Goal: Information Seeking & Learning: Learn about a topic

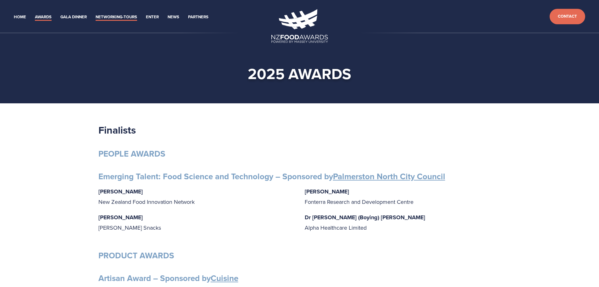
click at [123, 17] on link "Networking-Tours" at bounding box center [117, 17] width 42 height 7
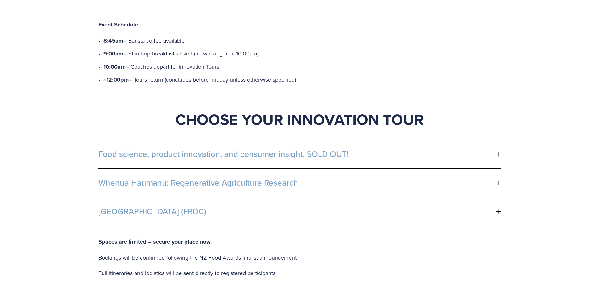
scroll to position [315, 0]
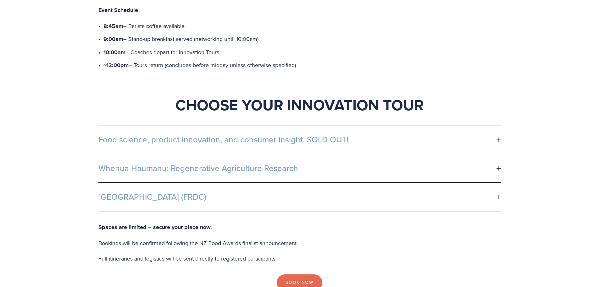
click at [296, 135] on span "Food science, product innovation, and consumer insight. SOLD OUT!" at bounding box center [297, 139] width 398 height 9
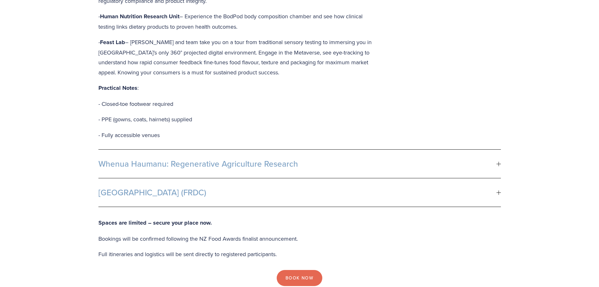
scroll to position [566, 0]
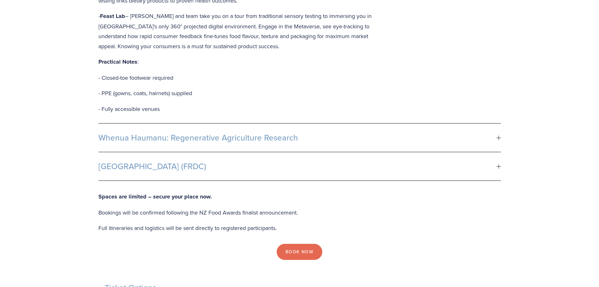
click at [258, 133] on span "Whenua Haumanu: Regenerative Agriculture Research" at bounding box center [297, 137] width 398 height 9
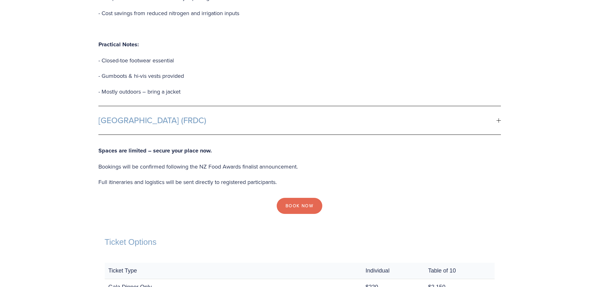
scroll to position [818, 0]
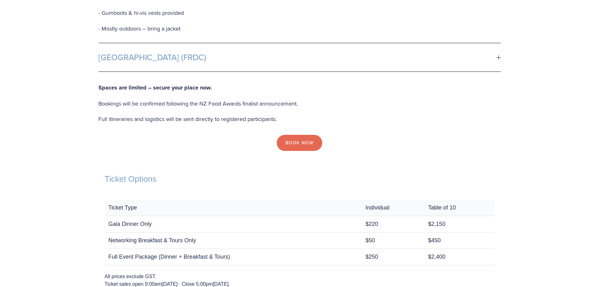
click at [498, 55] on div at bounding box center [499, 57] width 4 height 4
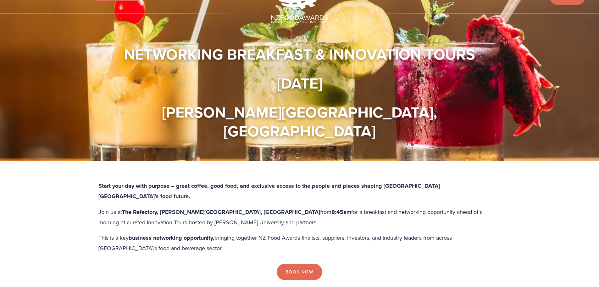
scroll to position [63, 0]
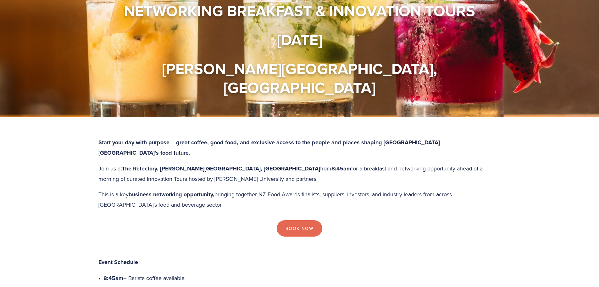
drag, startPoint x: 280, startPoint y: 266, endPoint x: 271, endPoint y: 253, distance: 16.1
click at [279, 286] on p "9:00am – Stand-up breakfast served (networking until 10:00am)" at bounding box center [303, 291] width 398 height 10
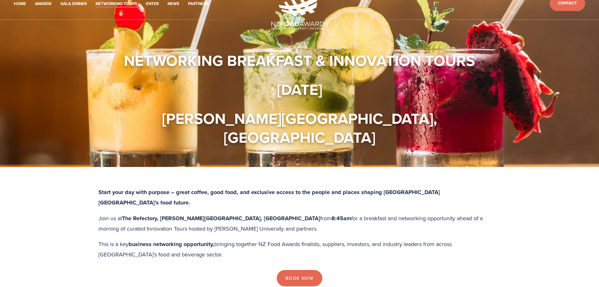
scroll to position [0, 0]
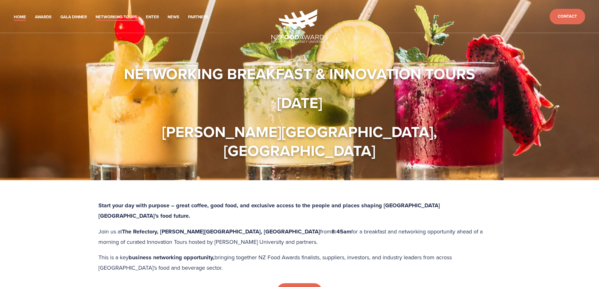
click at [19, 15] on link "Home" at bounding box center [20, 17] width 12 height 7
